Goal: Information Seeking & Learning: Learn about a topic

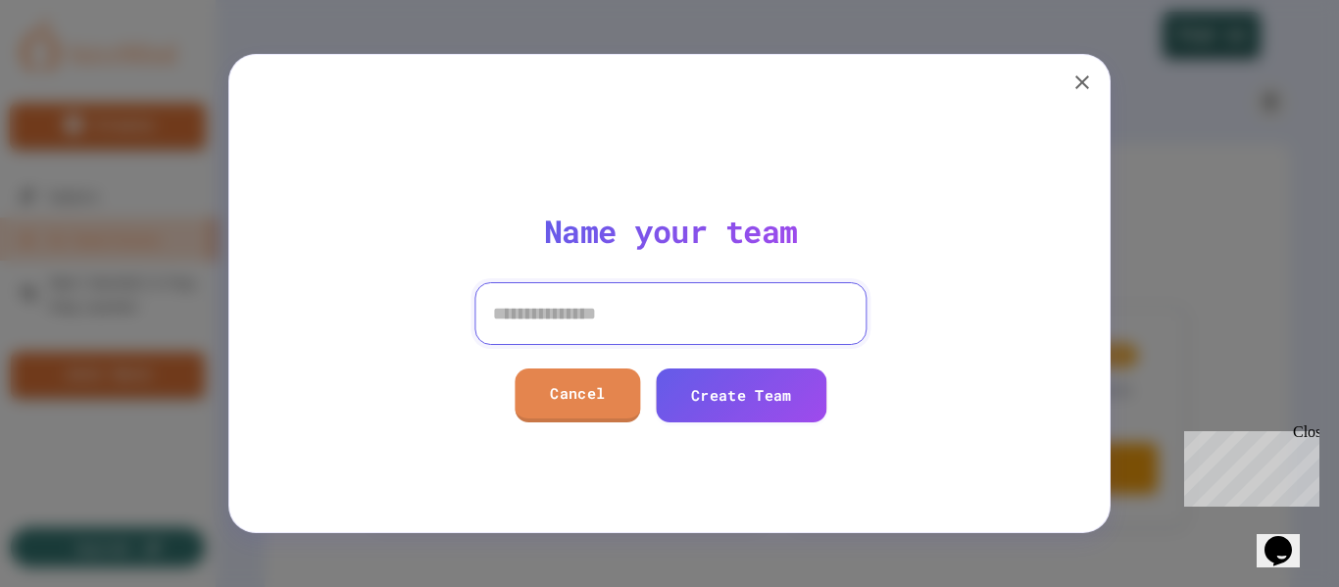
click at [593, 313] on input at bounding box center [669, 313] width 392 height 63
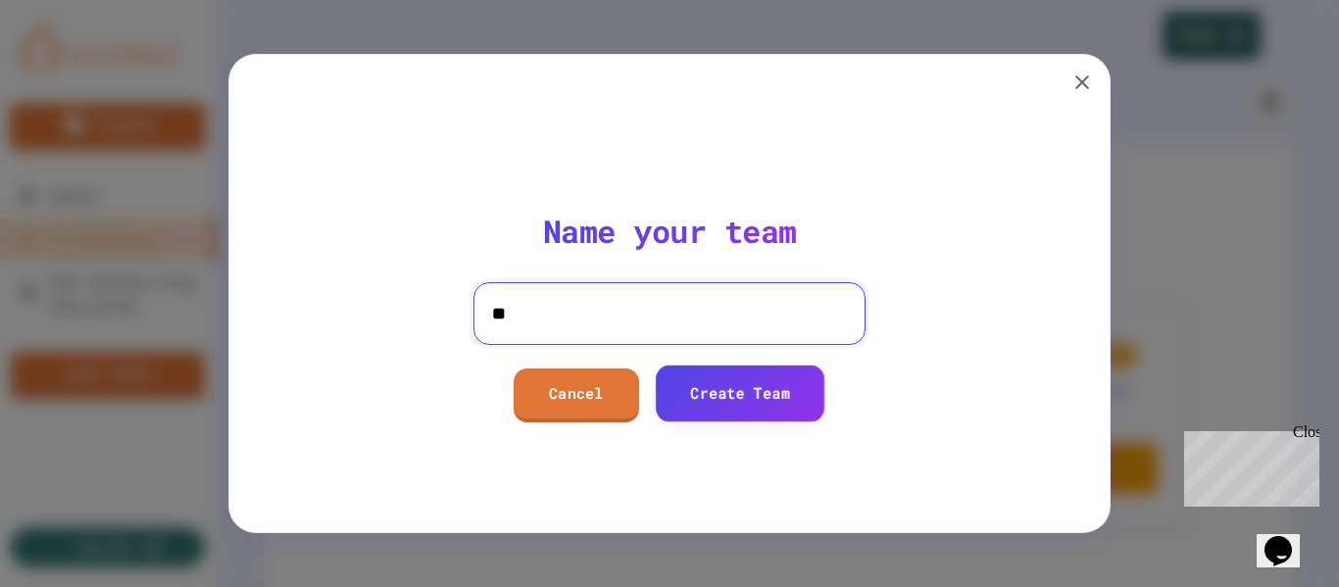
type input "**"
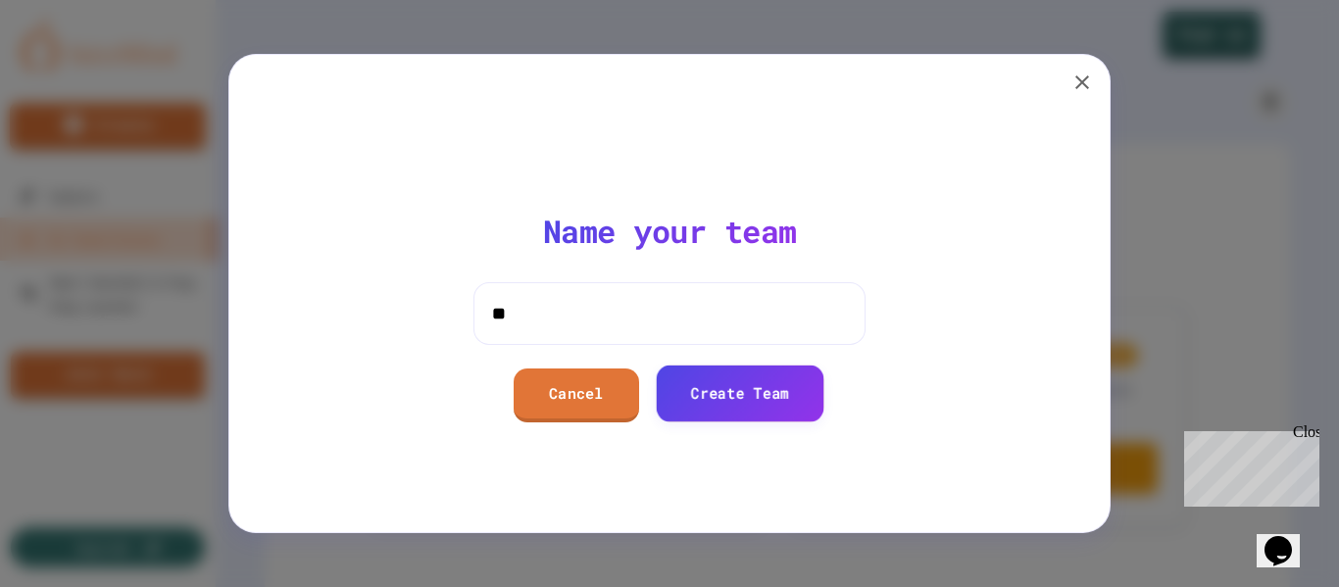
click at [739, 405] on link "Create Team" at bounding box center [740, 394] width 168 height 56
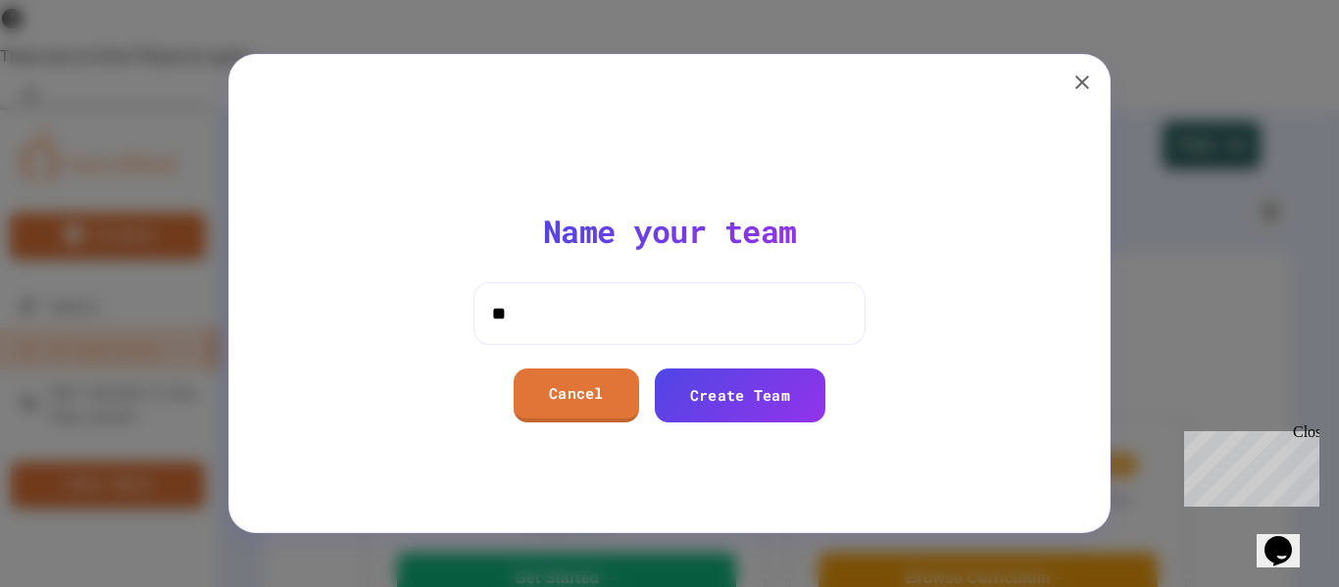
click at [40, 85] on icon "Close" at bounding box center [31, 95] width 20 height 20
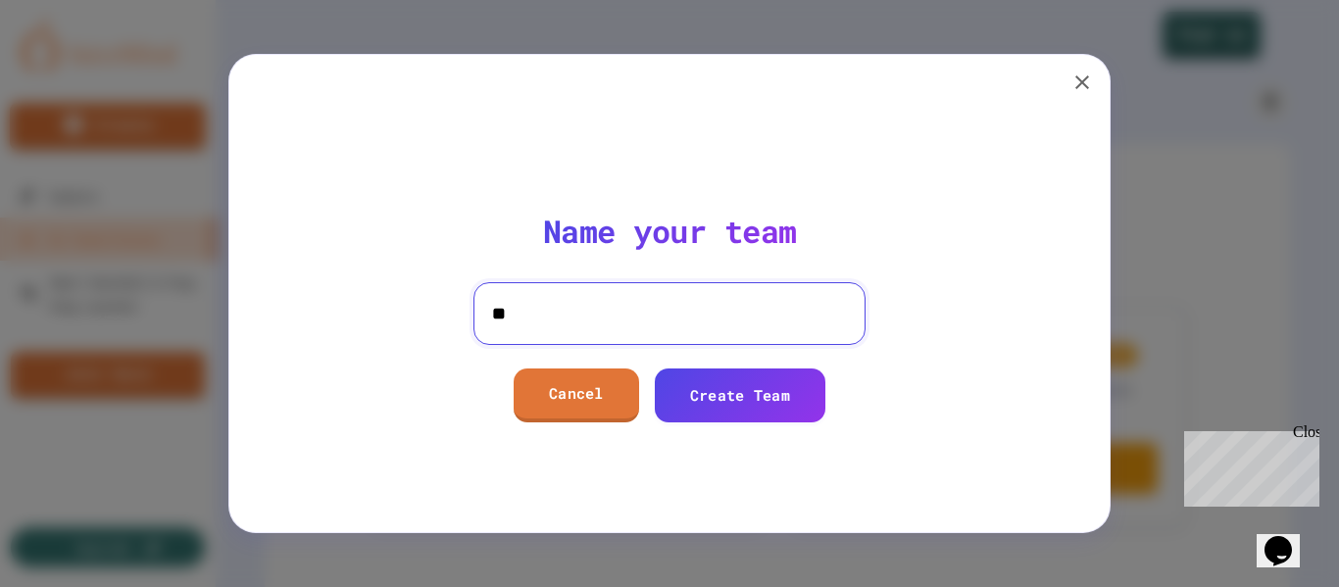
click at [542, 307] on input "**" at bounding box center [669, 313] width 392 height 63
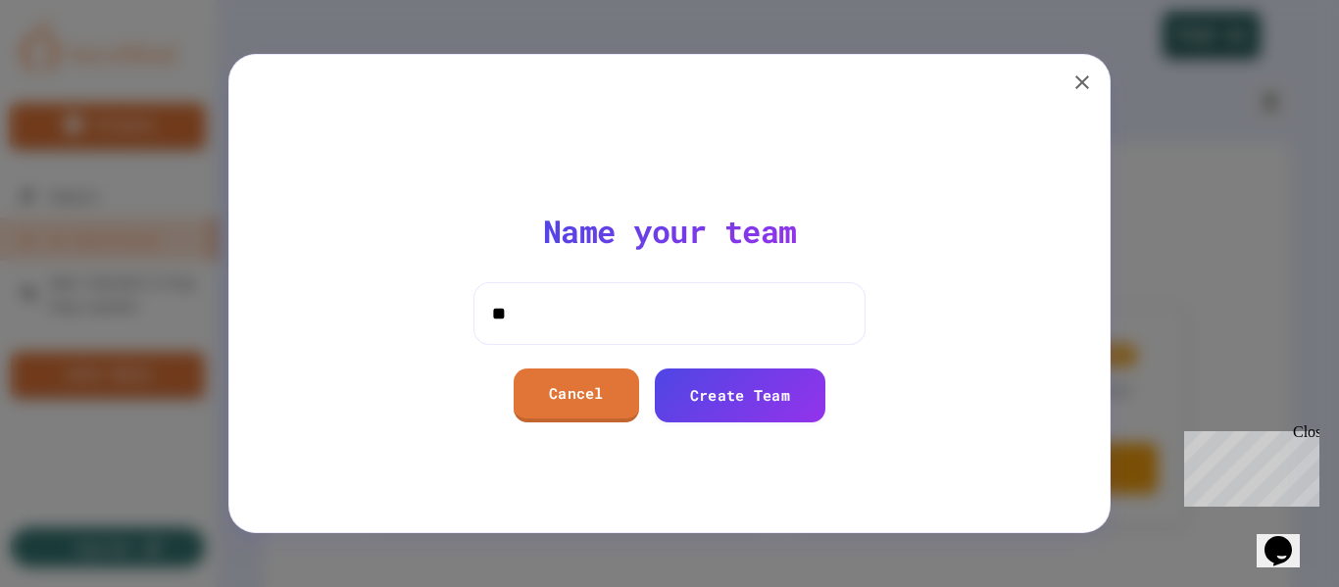
click at [1090, 82] on icon "button" at bounding box center [1082, 83] width 24 height 24
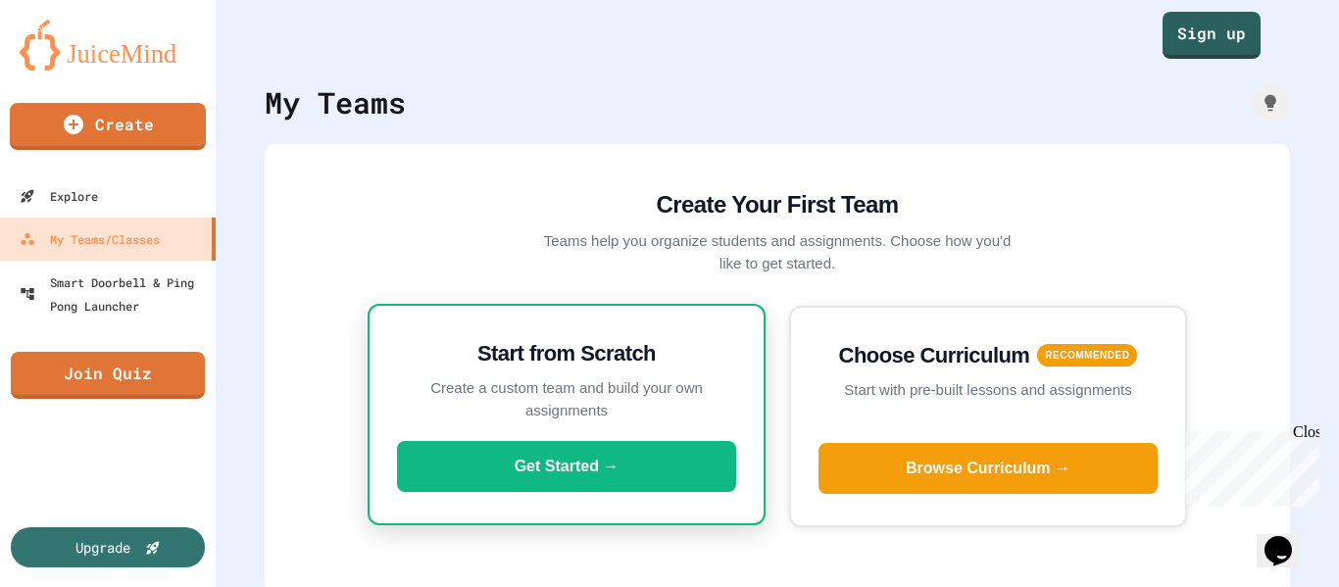
scroll to position [7, 0]
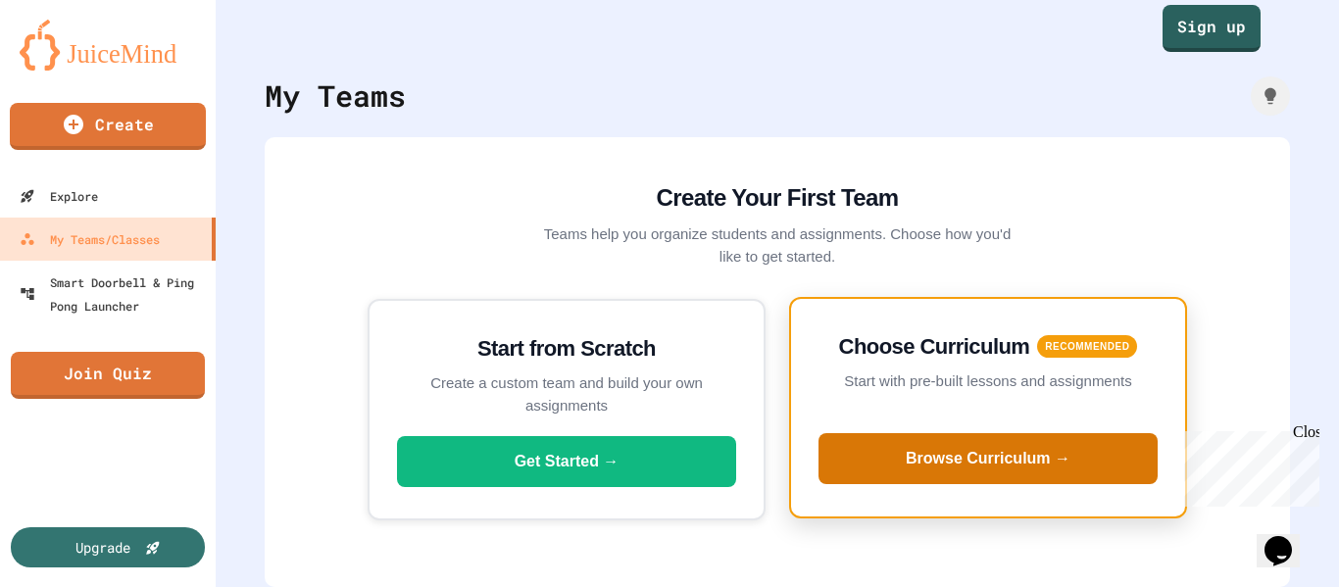
click at [982, 457] on button "Browse Curriculum →" at bounding box center [988, 458] width 339 height 51
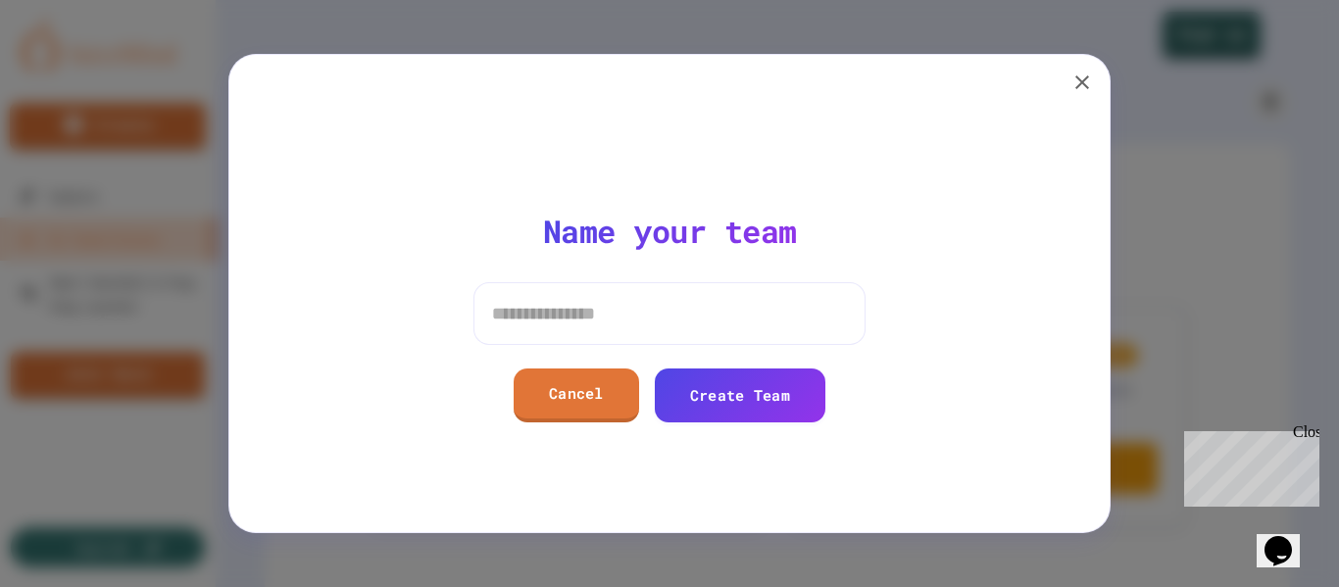
click at [1080, 78] on icon "button" at bounding box center [1082, 83] width 24 height 24
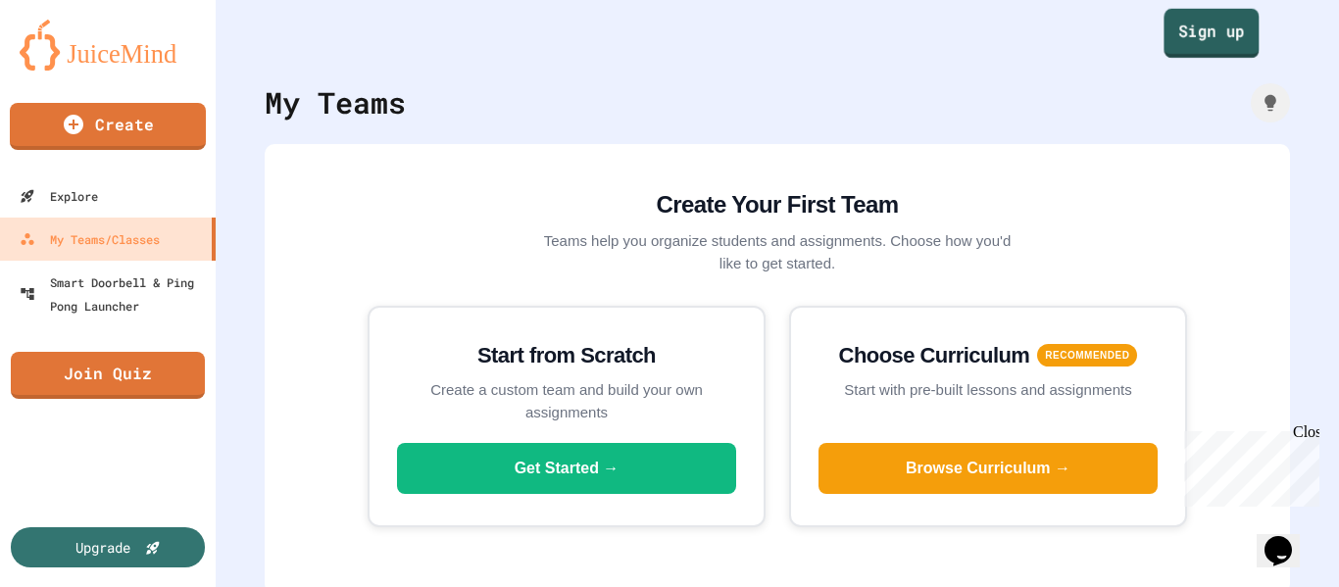
click at [1197, 39] on link "Sign up" at bounding box center [1211, 33] width 95 height 49
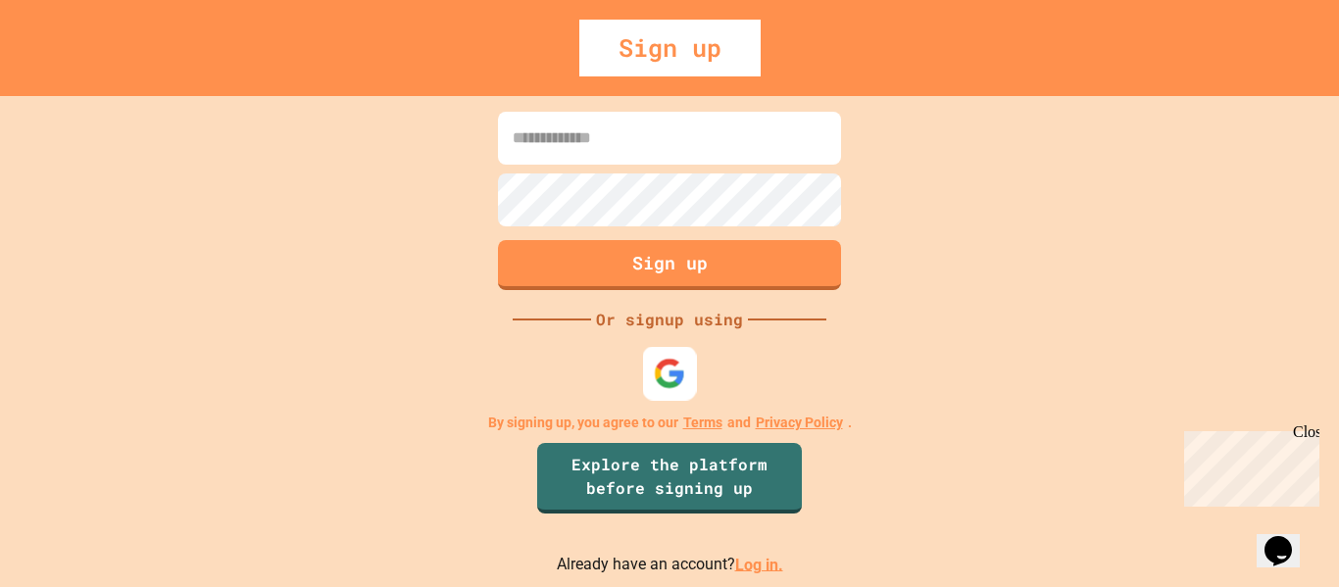
click at [656, 375] on img at bounding box center [670, 373] width 32 height 32
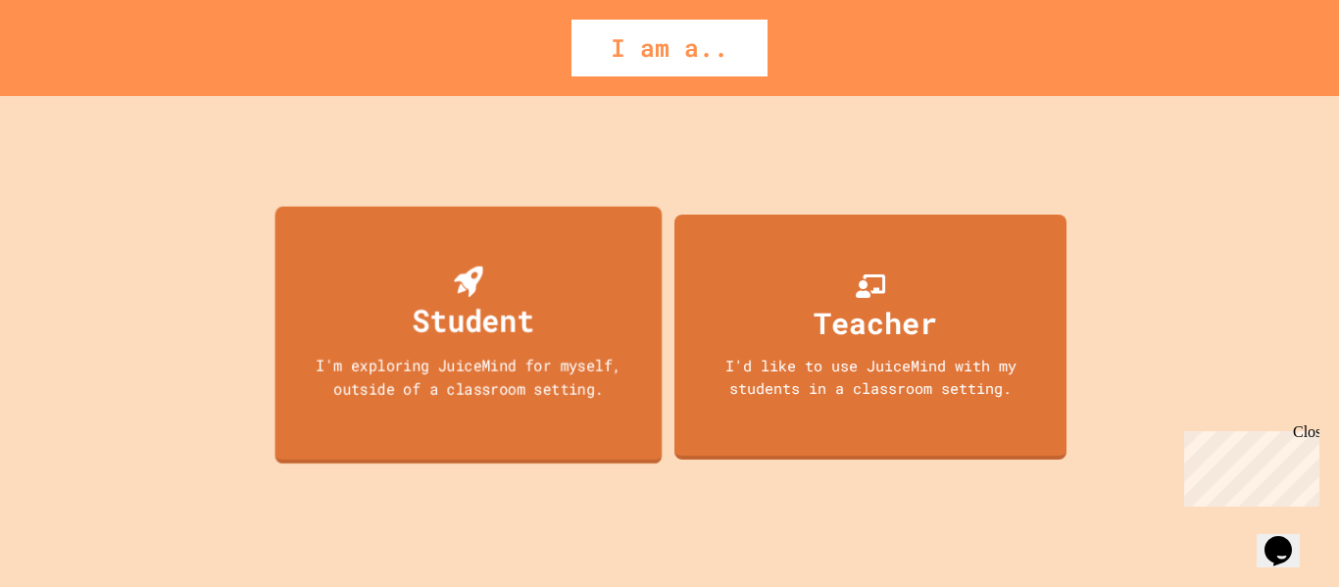
click at [425, 340] on div "Student" at bounding box center [474, 320] width 122 height 46
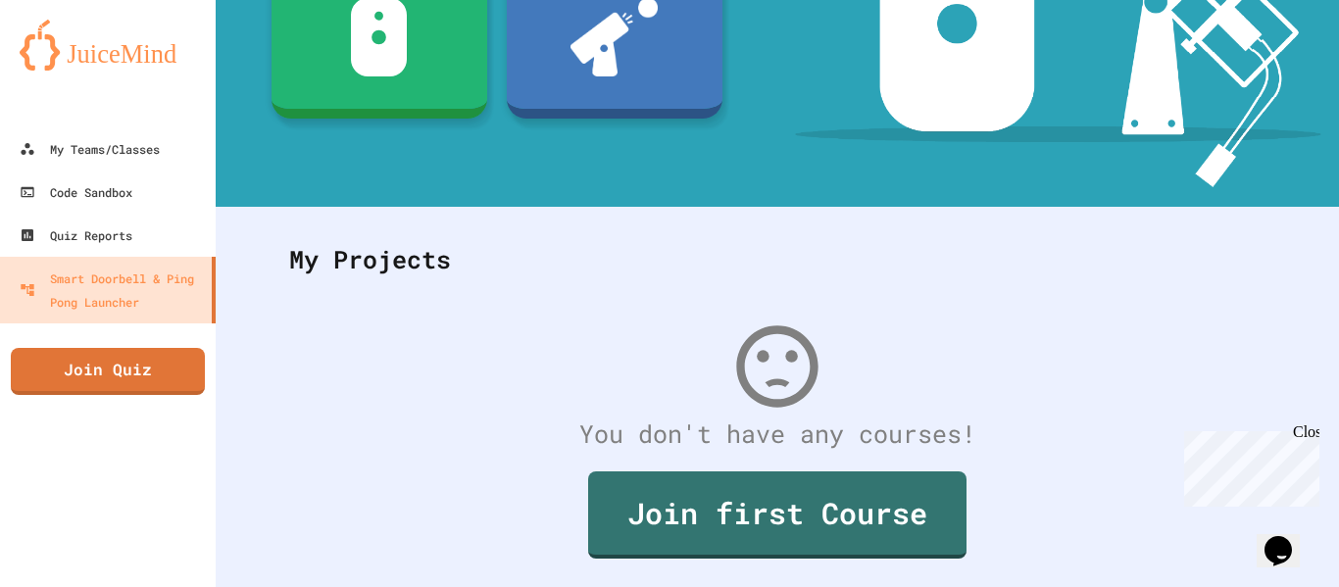
scroll to position [381, 0]
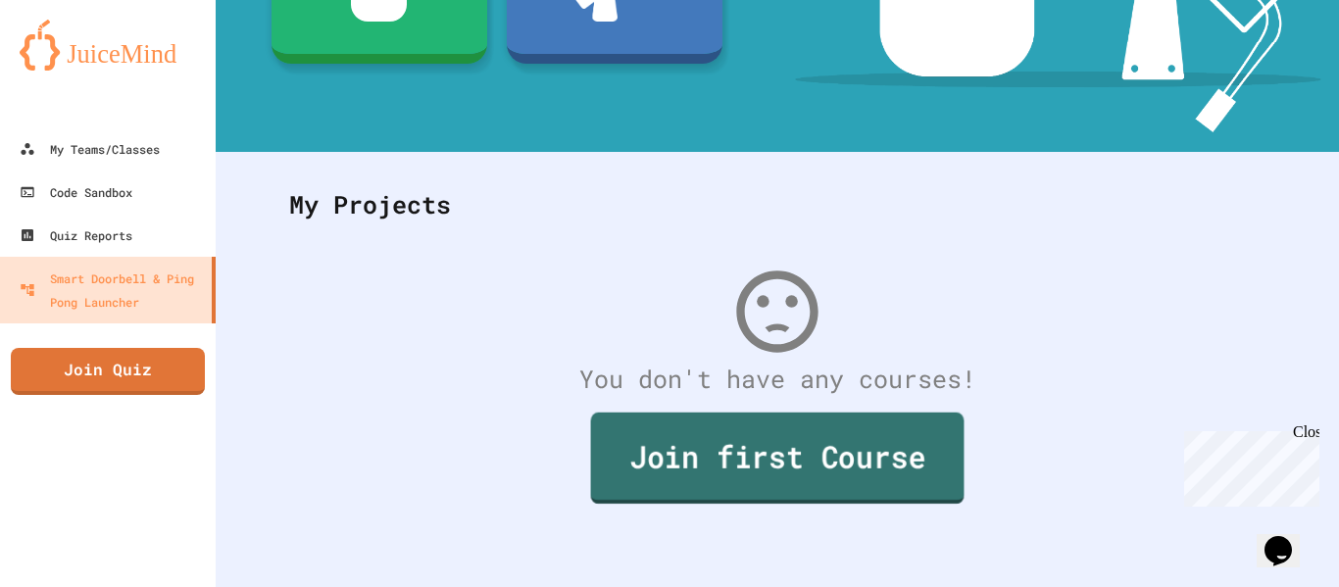
click at [670, 464] on link "Join first Course" at bounding box center [777, 458] width 373 height 91
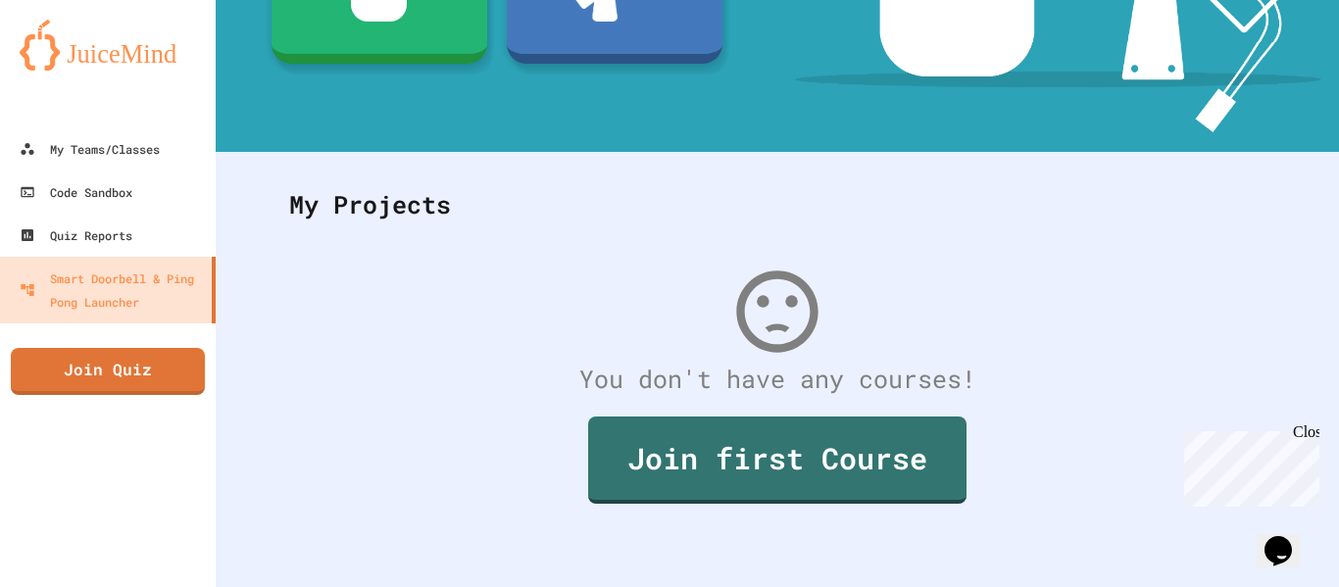
click at [1330, 92] on div at bounding box center [669, 293] width 1339 height 587
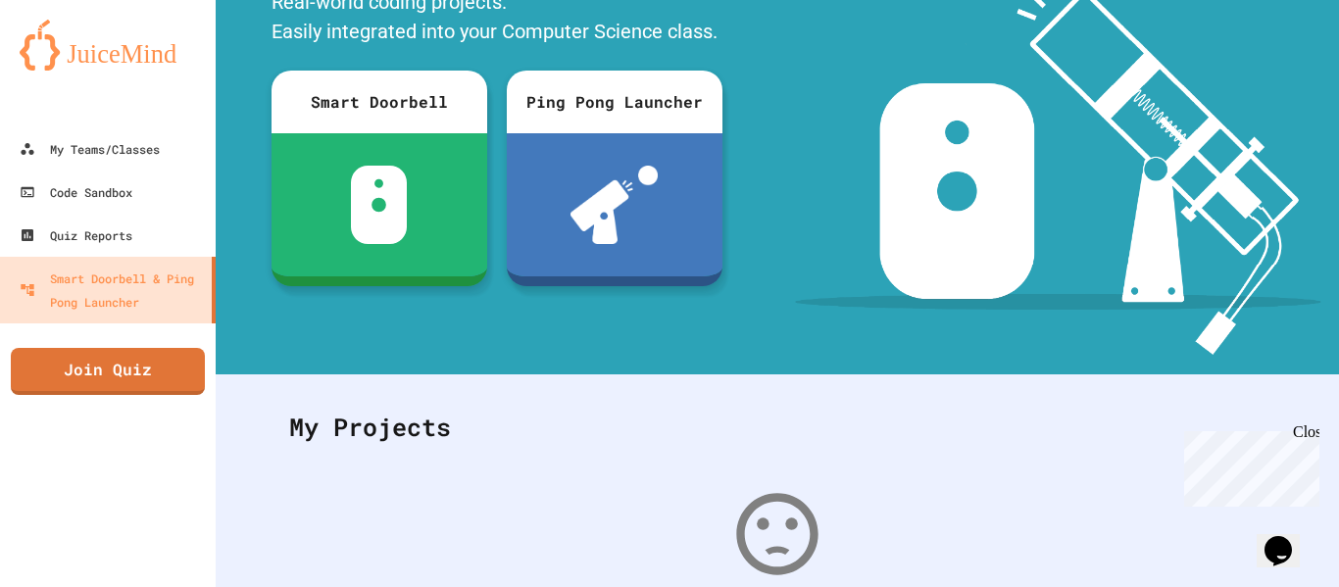
scroll to position [152, 0]
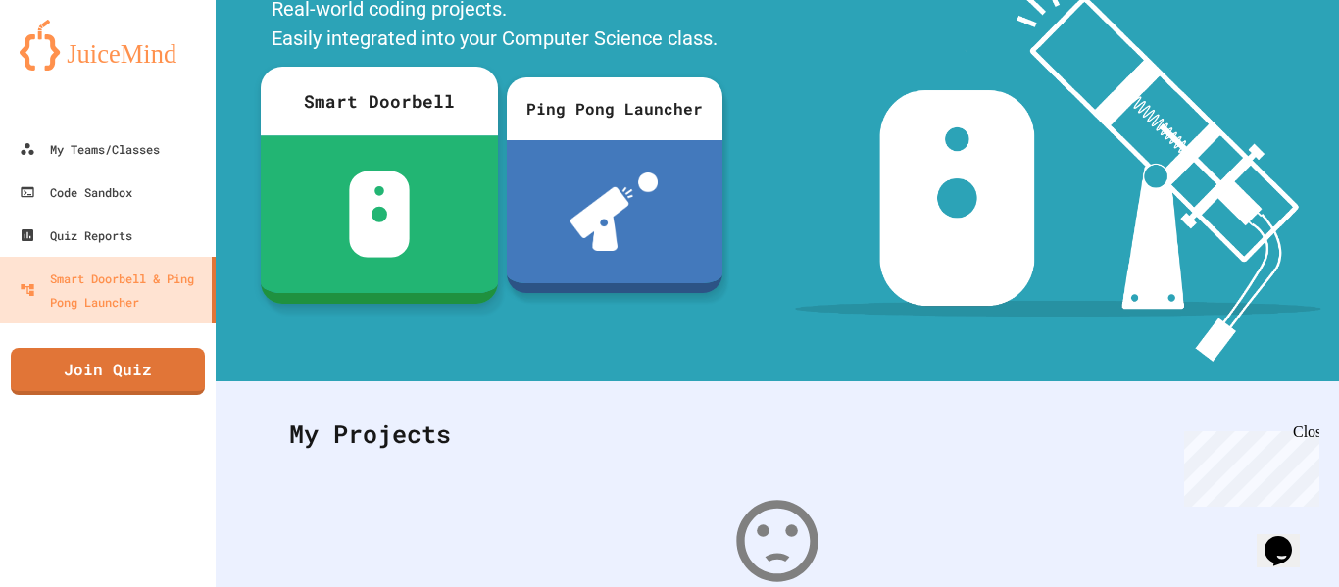
click at [369, 196] on img at bounding box center [379, 215] width 62 height 86
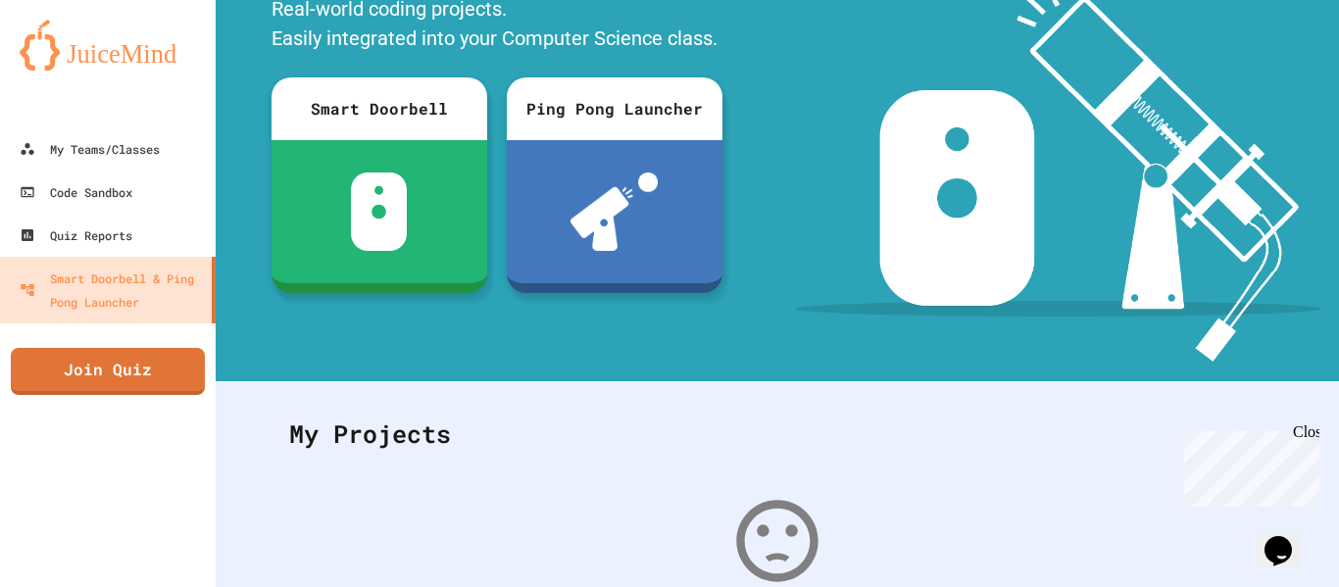
scroll to position [204, 0]
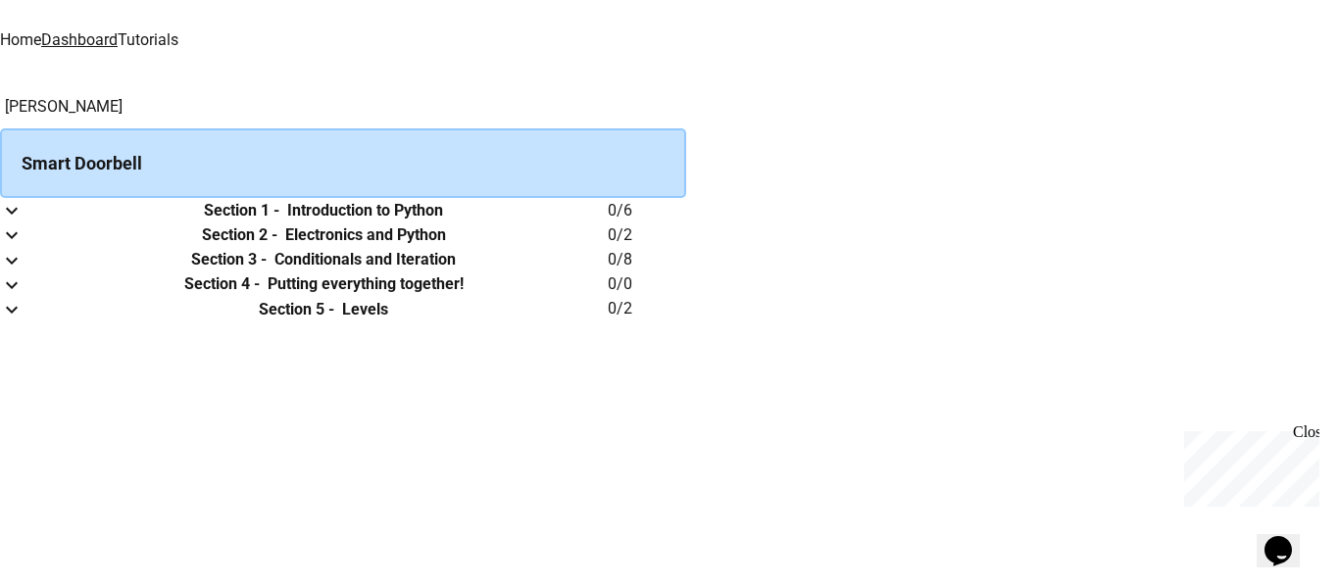
click at [443, 223] on h6 "Introduction to Python" at bounding box center [365, 211] width 156 height 24
click at [18, 215] on icon "expand row" at bounding box center [12, 211] width 12 height 7
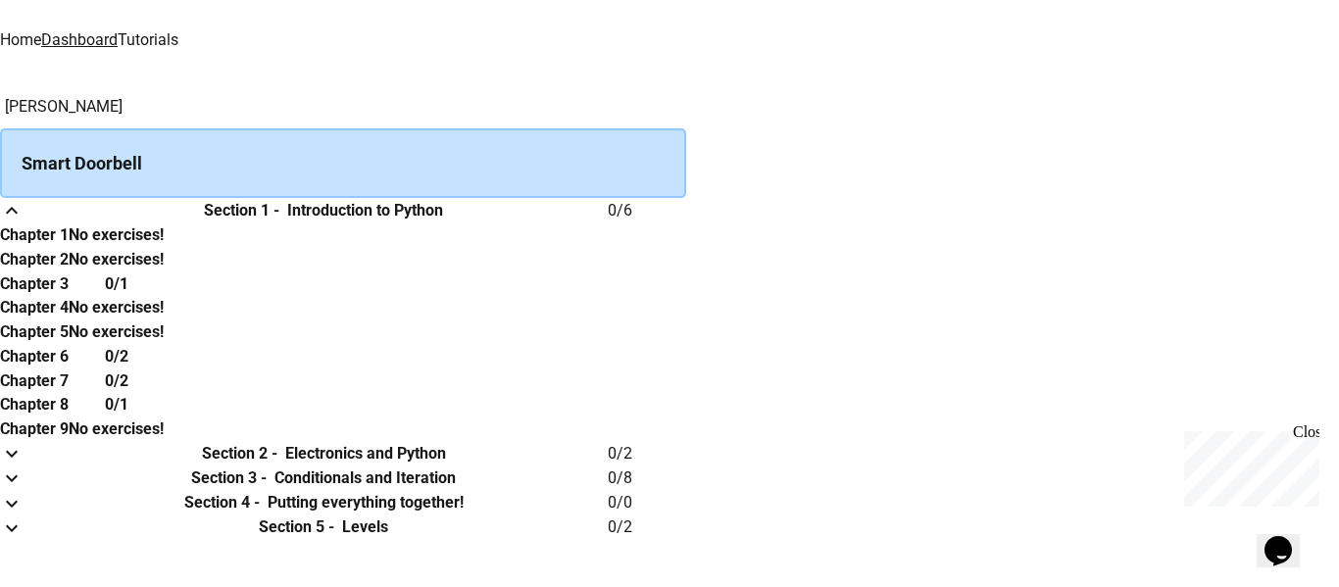
scroll to position [93, 0]
click at [69, 237] on th "Chapter 1" at bounding box center [34, 235] width 69 height 25
click at [39, 198] on td "collapsible table" at bounding box center [19, 210] width 39 height 25
click at [24, 199] on icon "expand row" at bounding box center [12, 211] width 24 height 24
